Goal: Navigation & Orientation: Find specific page/section

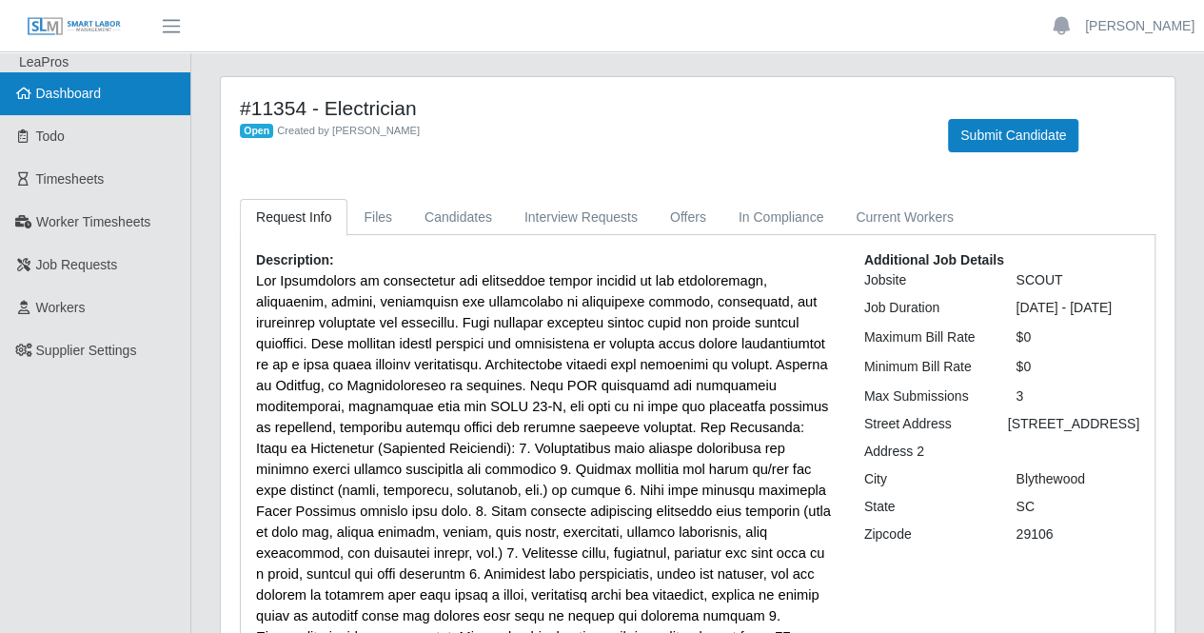
click at [49, 101] on span "Dashboard" at bounding box center [69, 93] width 66 height 15
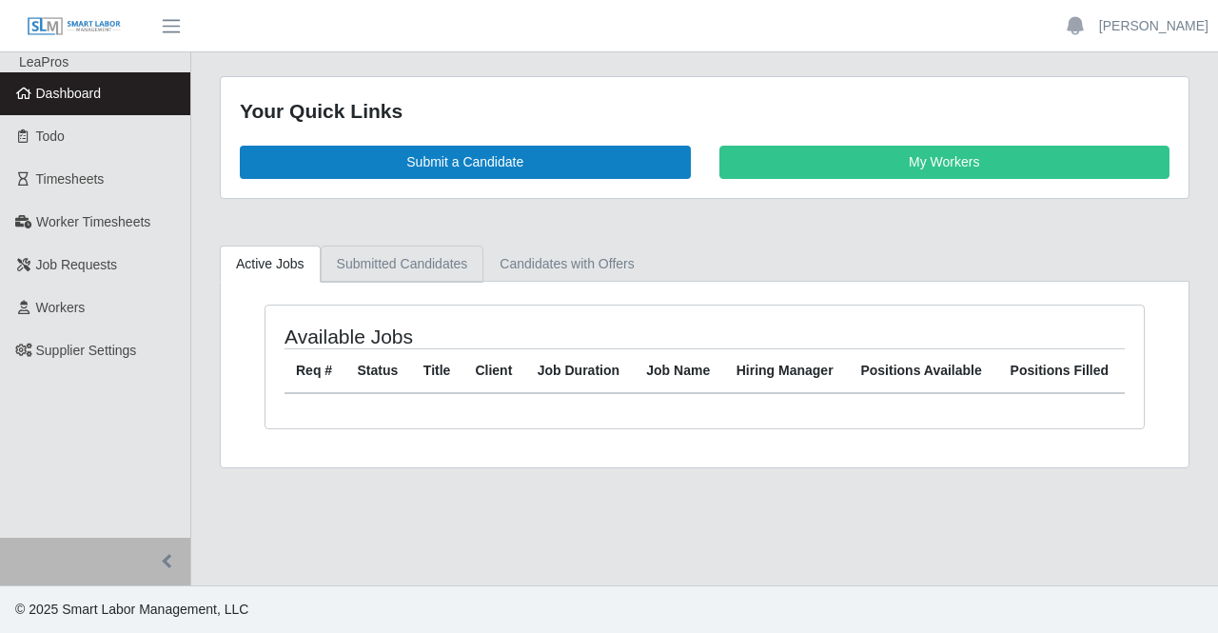
click at [363, 277] on link "Submitted Candidates" at bounding box center [403, 263] width 164 height 37
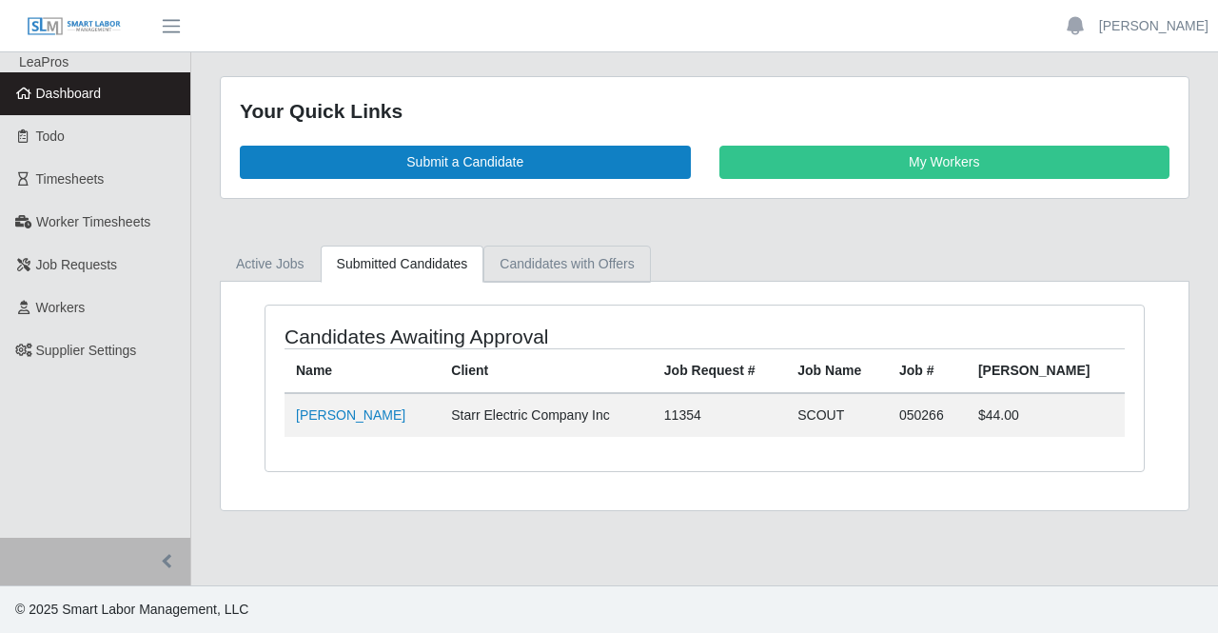
click at [523, 272] on link "Candidates with Offers" at bounding box center [566, 263] width 167 height 37
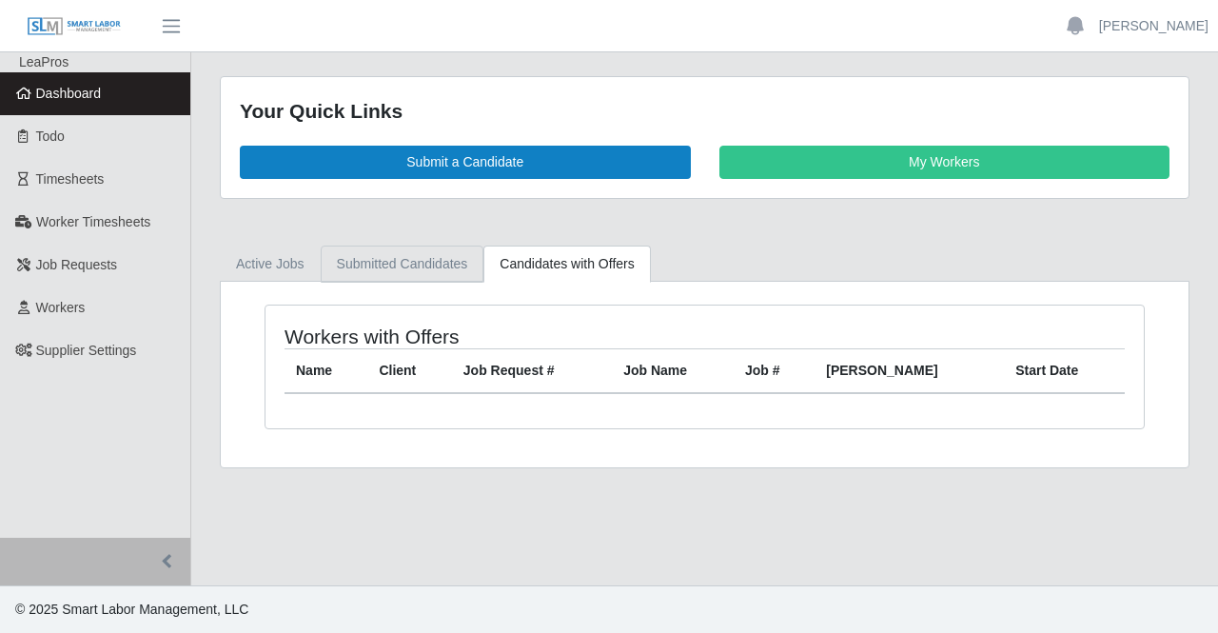
click at [422, 264] on link "Submitted Candidates" at bounding box center [403, 263] width 164 height 37
